Goal: Task Accomplishment & Management: Manage account settings

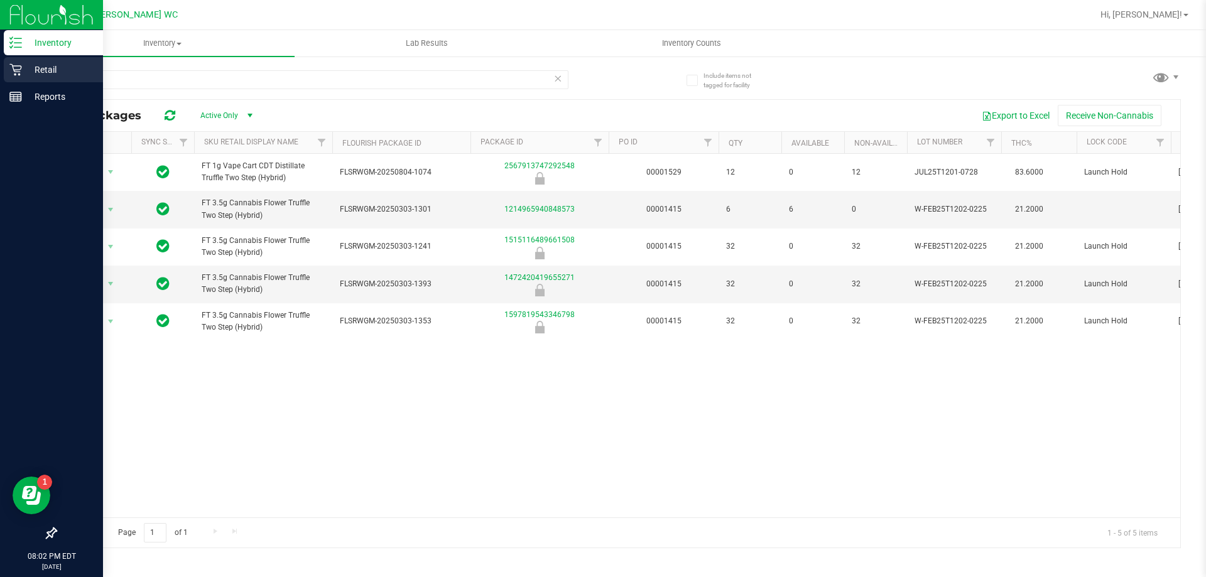
click at [67, 70] on p "Retail" at bounding box center [59, 69] width 75 height 15
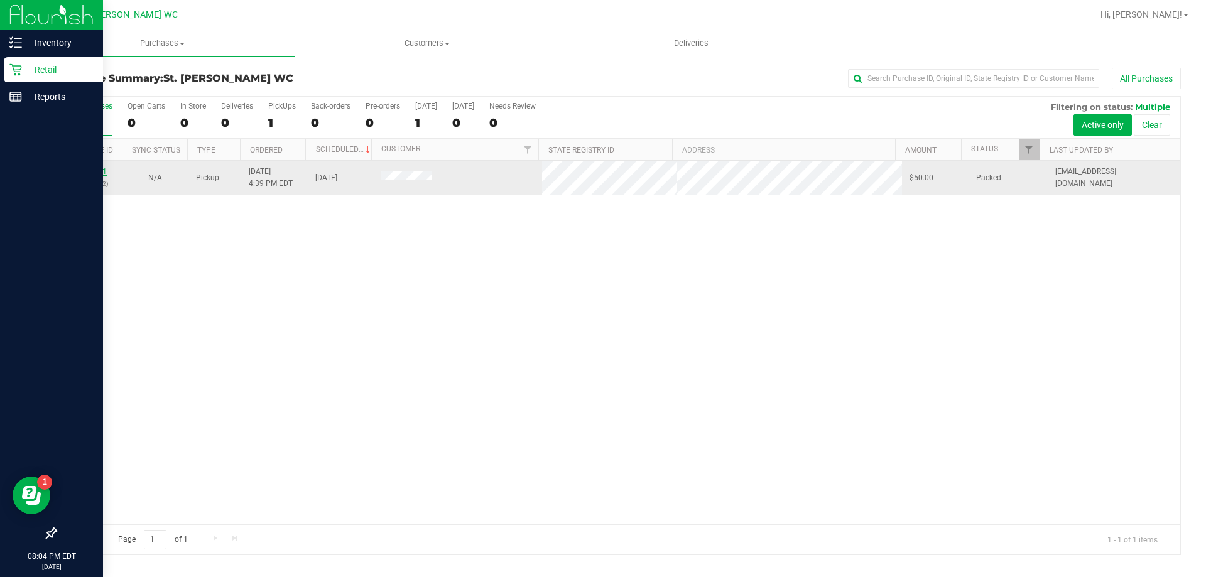
click at [89, 168] on link "11828061" at bounding box center [89, 171] width 35 height 9
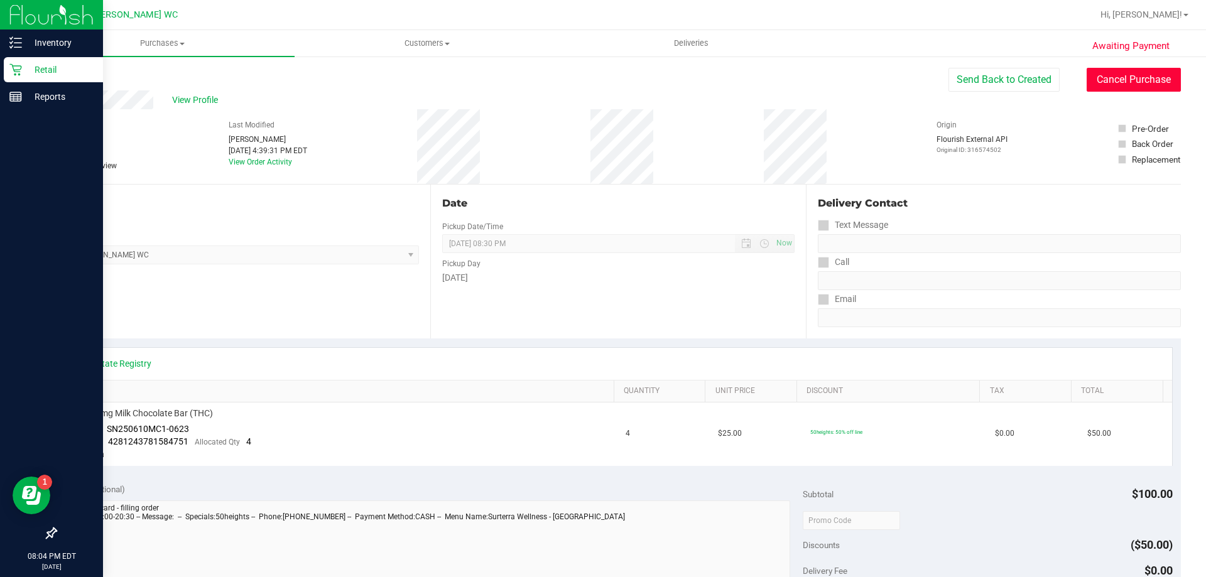
click at [1087, 77] on button "Cancel Purchase" at bounding box center [1133, 80] width 94 height 24
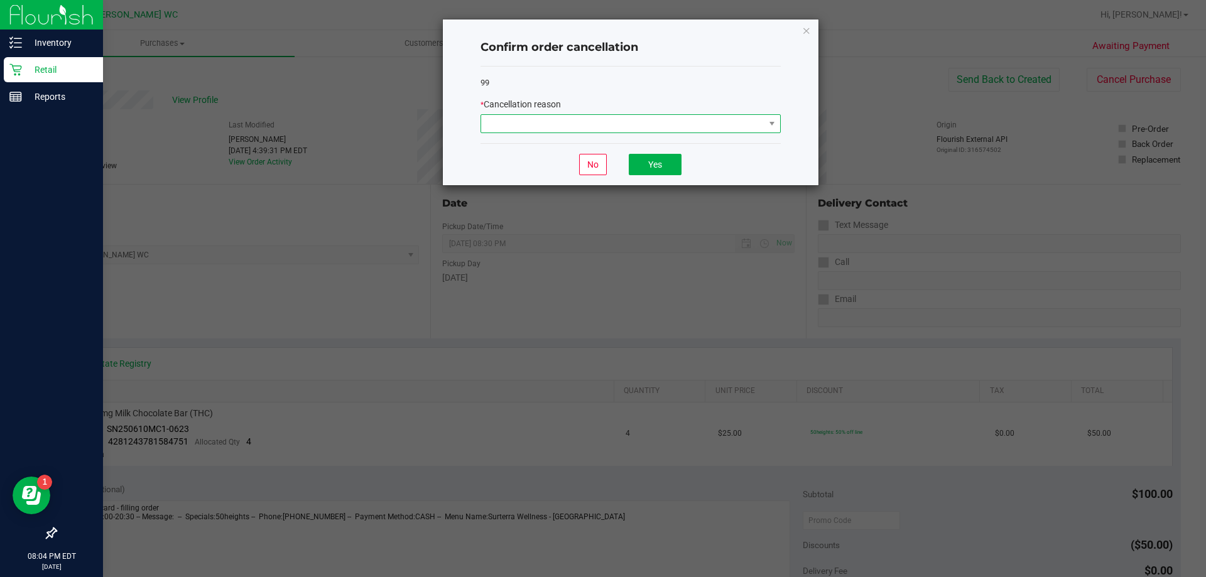
click at [747, 129] on span at bounding box center [622, 124] width 283 height 18
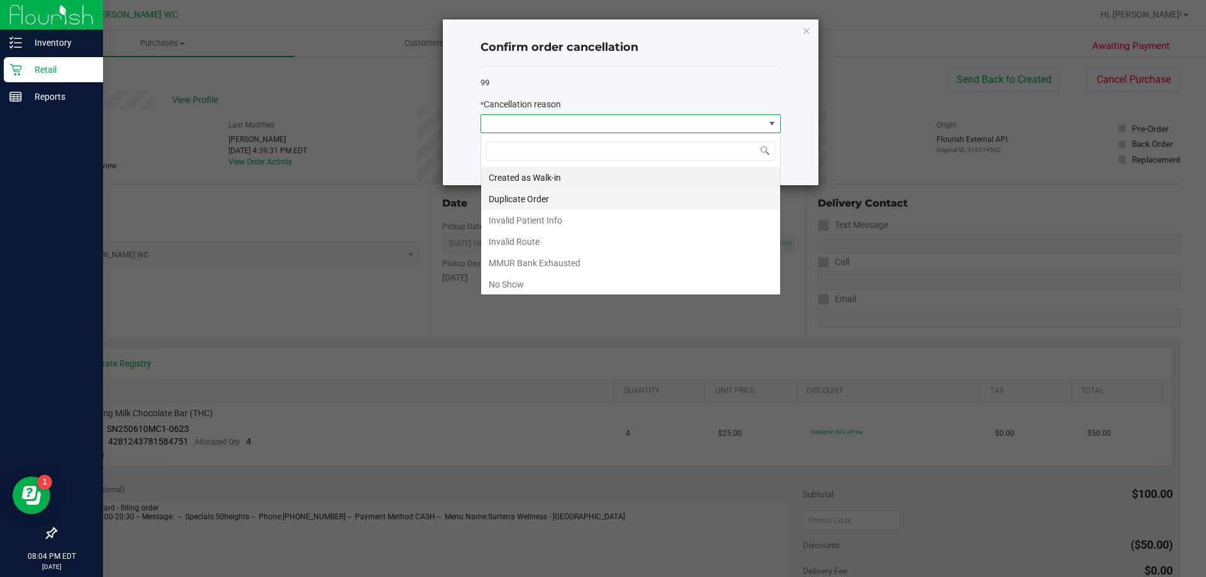
scroll to position [19, 300]
click at [534, 278] on li "No Show" at bounding box center [630, 284] width 299 height 21
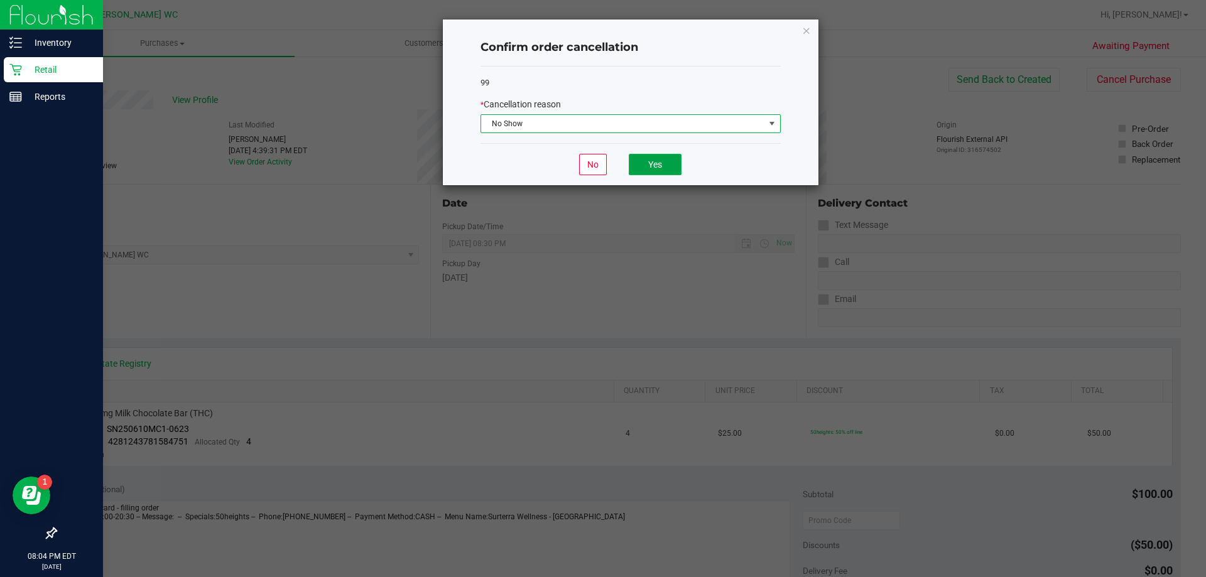
click at [680, 157] on button "Yes" at bounding box center [655, 164] width 53 height 21
